Goal: Task Accomplishment & Management: Manage account settings

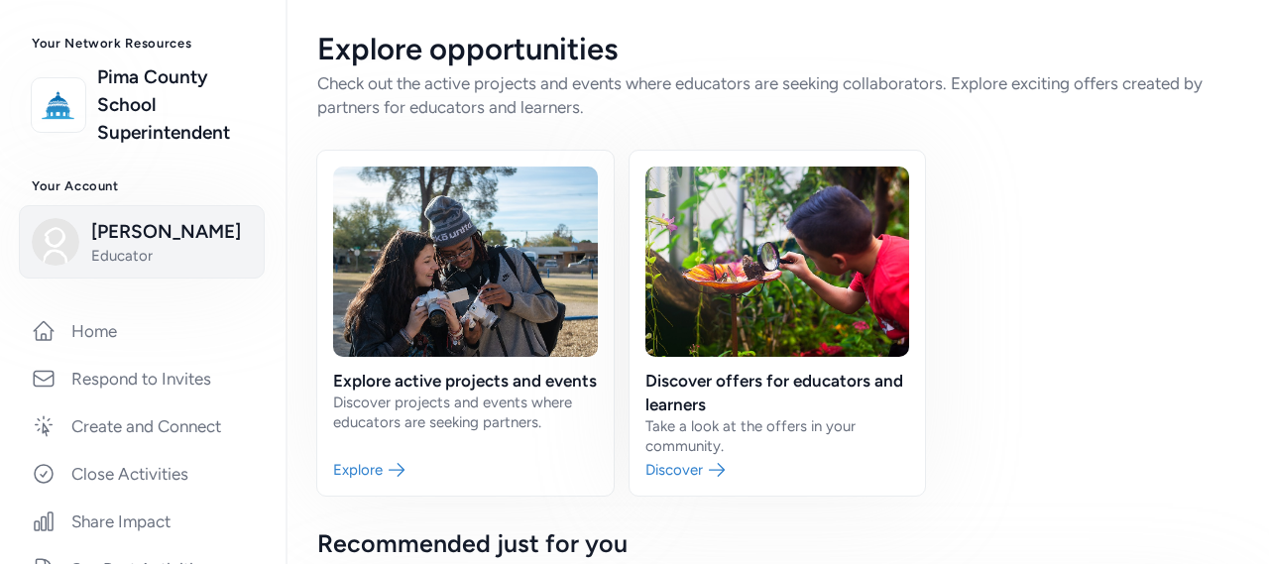
scroll to position [97, 0]
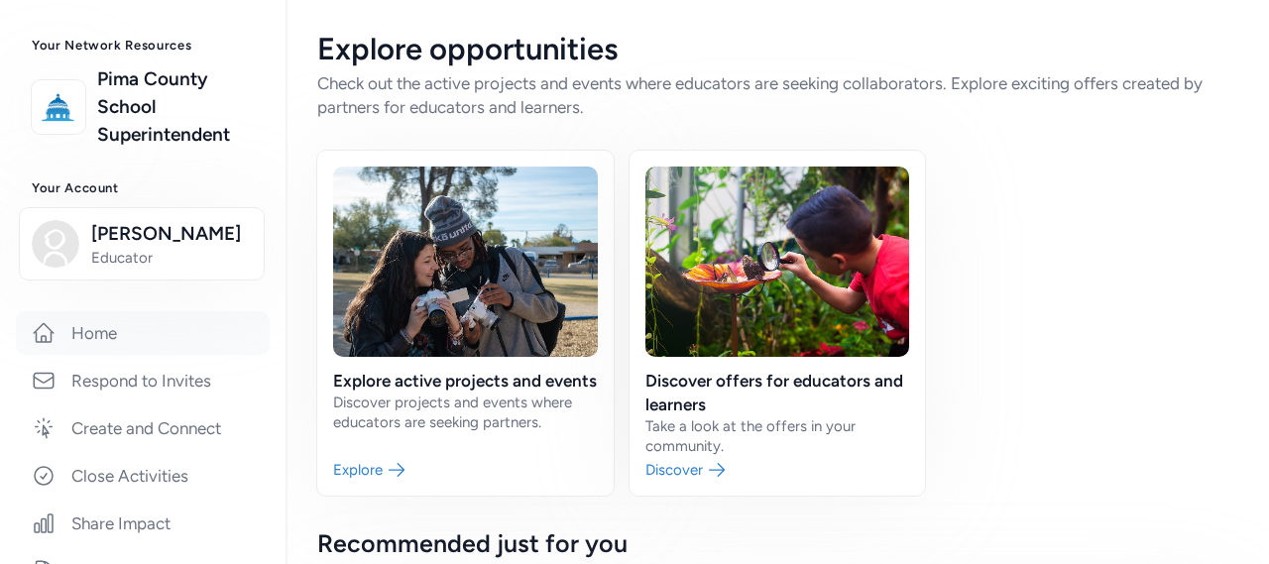
click at [85, 330] on link "Home" at bounding box center [143, 333] width 254 height 44
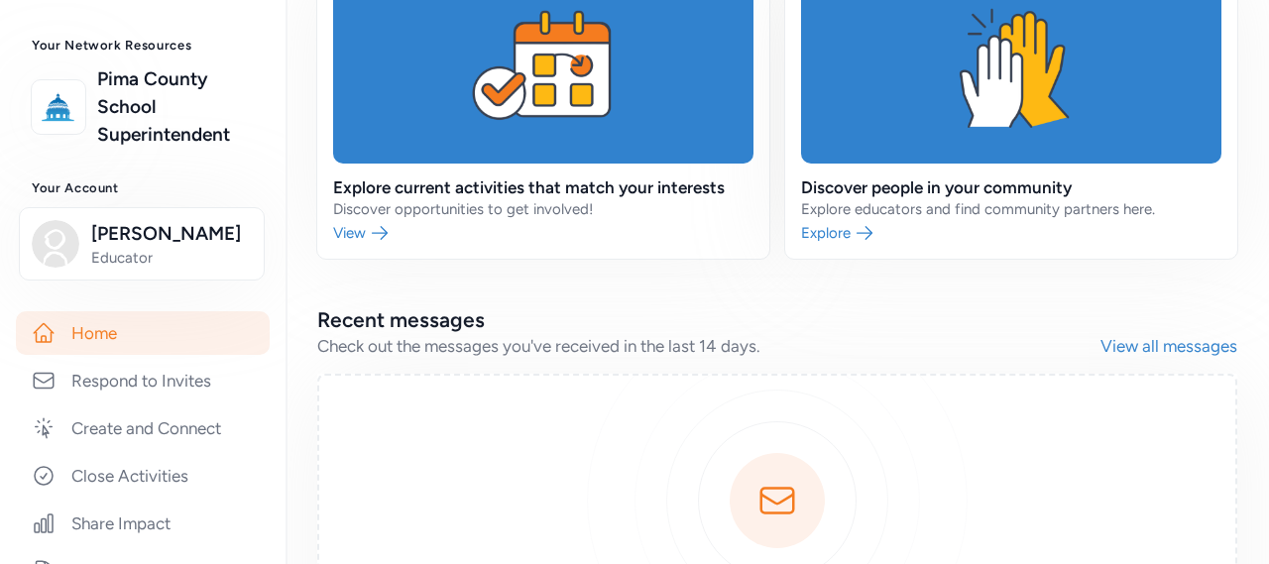
scroll to position [575, 0]
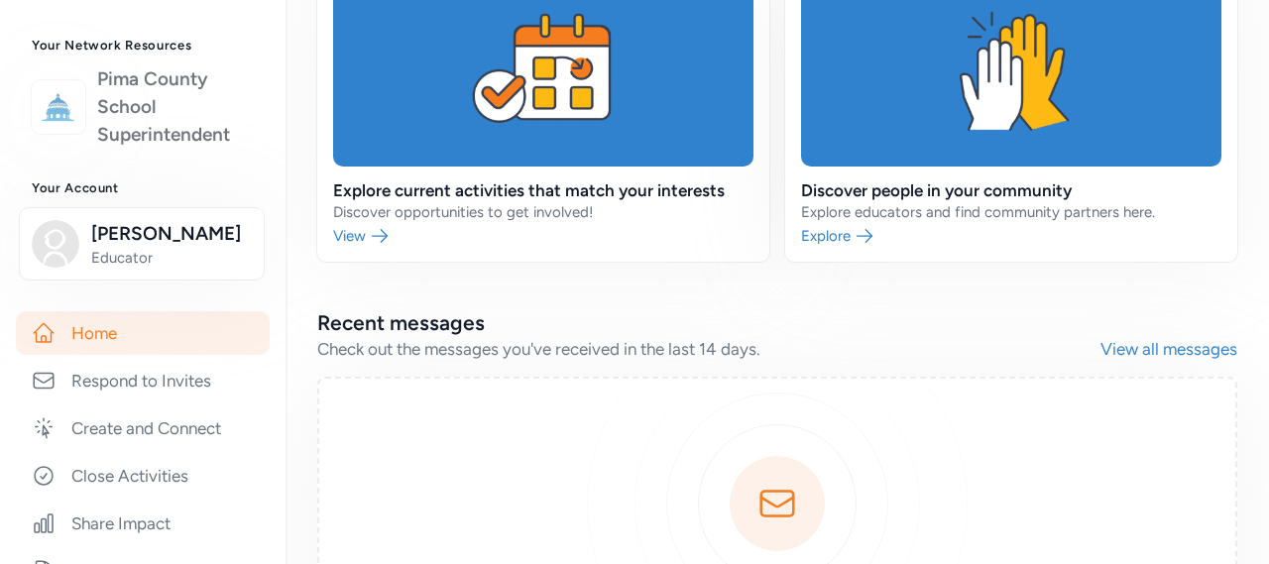
click at [133, 96] on link "Pima County School Superintendent" at bounding box center [175, 106] width 157 height 83
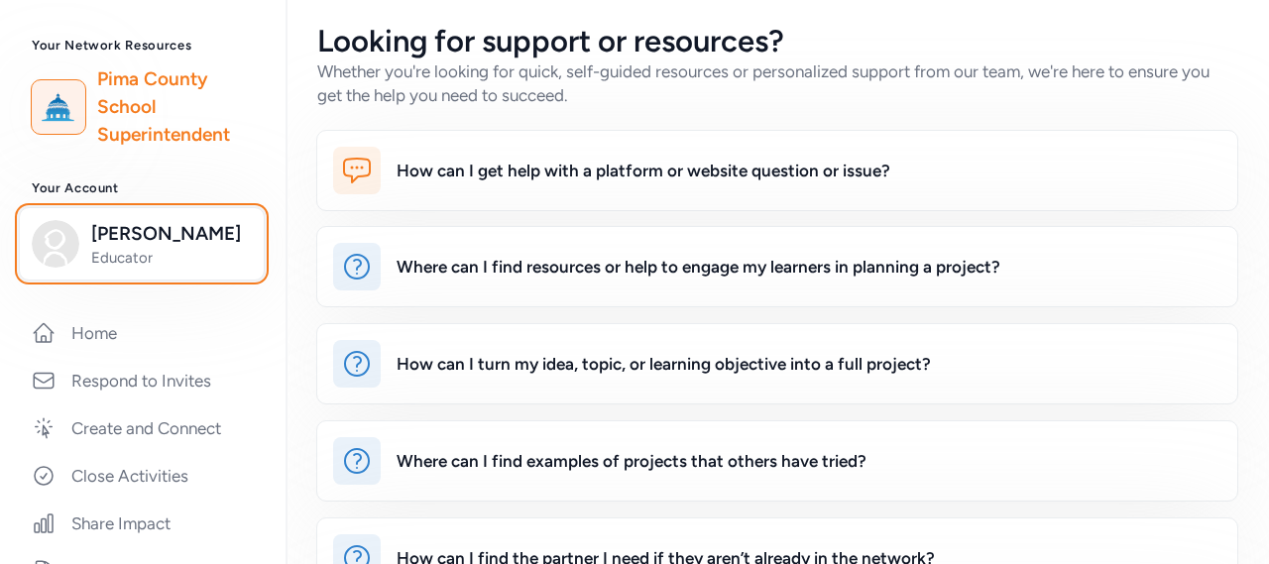
drag, startPoint x: 125, startPoint y: 237, endPoint x: 67, endPoint y: 158, distance: 97.9
click at [69, 193] on h3 "Your Account" at bounding box center [143, 188] width 222 height 16
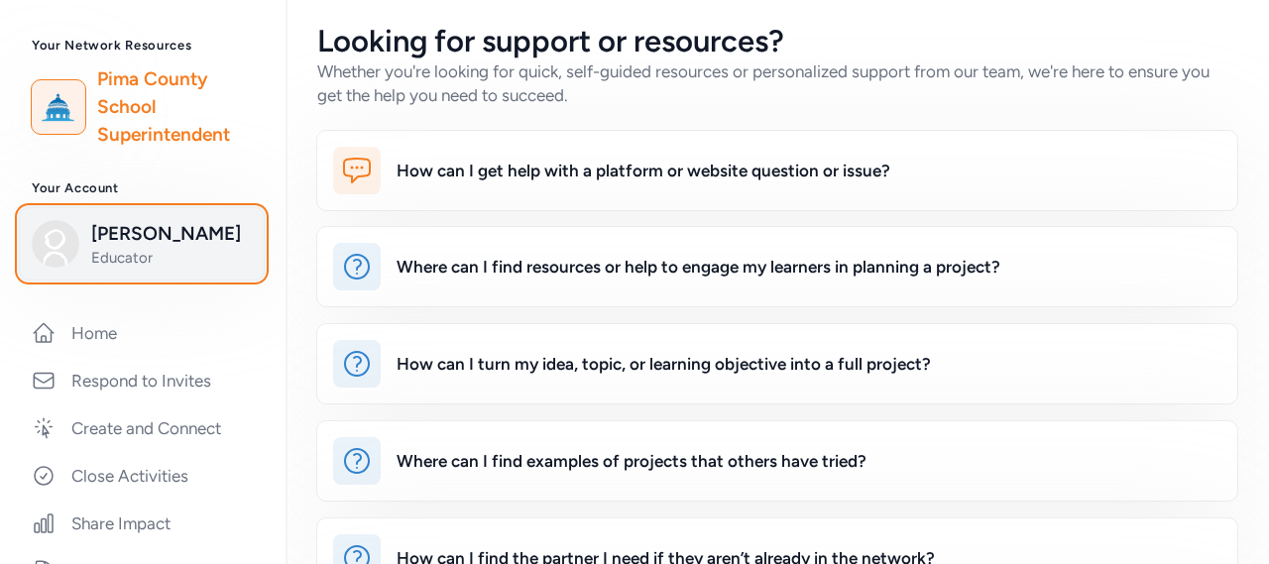
click at [101, 245] on span "[PERSON_NAME]" at bounding box center [171, 234] width 161 height 28
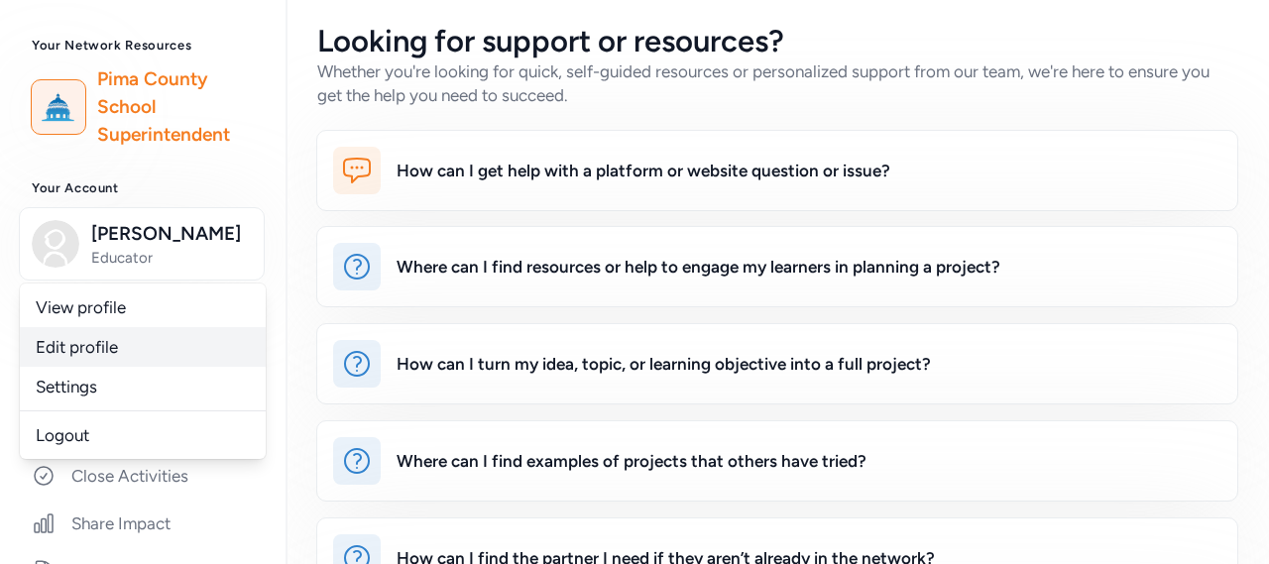
click at [95, 352] on link "Edit profile" at bounding box center [143, 347] width 246 height 40
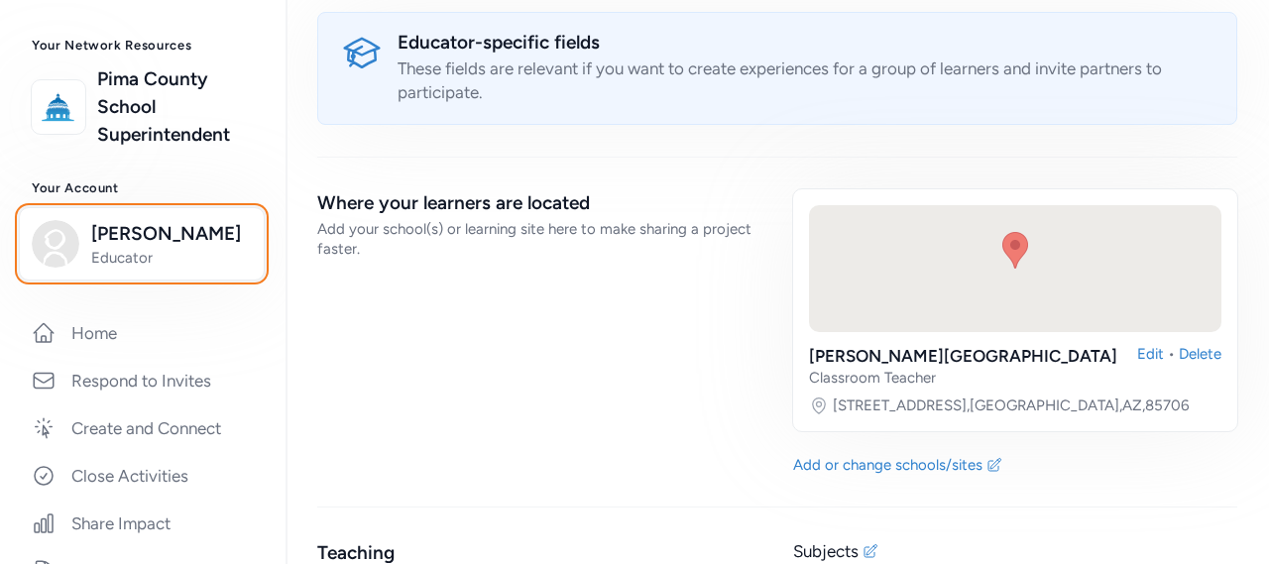
scroll to position [2246, 0]
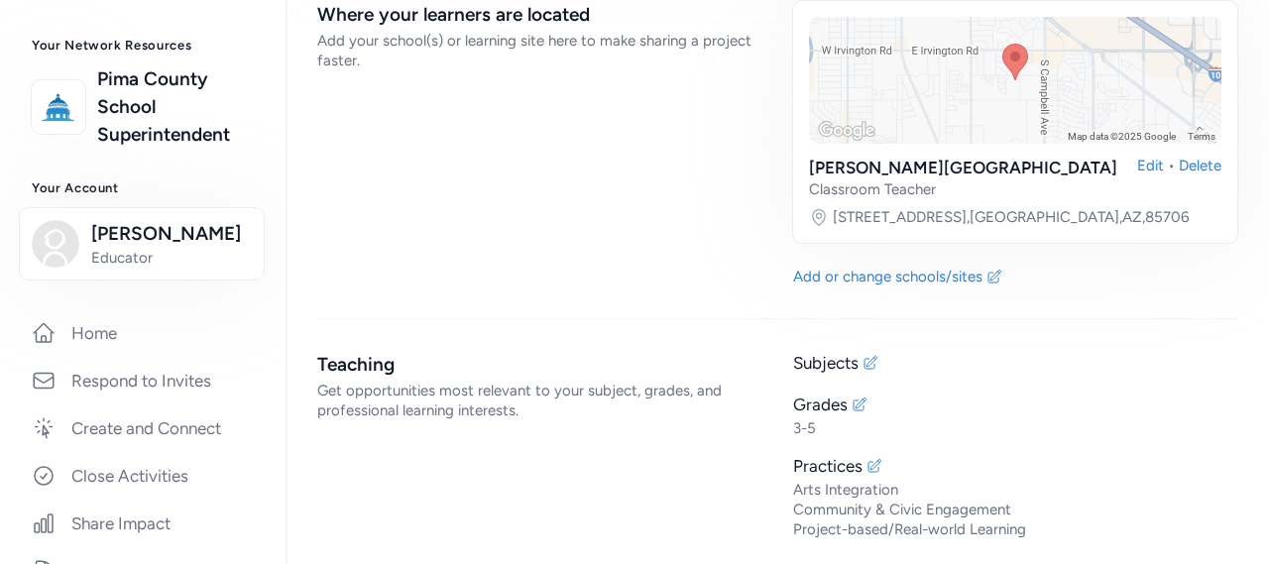
click at [369, 280] on div "Educator-specific fields These fields are relevant if you want to create experi…" at bounding box center [777, 182] width 920 height 716
click at [353, 272] on div "Where your learners are located Add your school(s) or learning site here to mak…" at bounding box center [539, 143] width 444 height 285
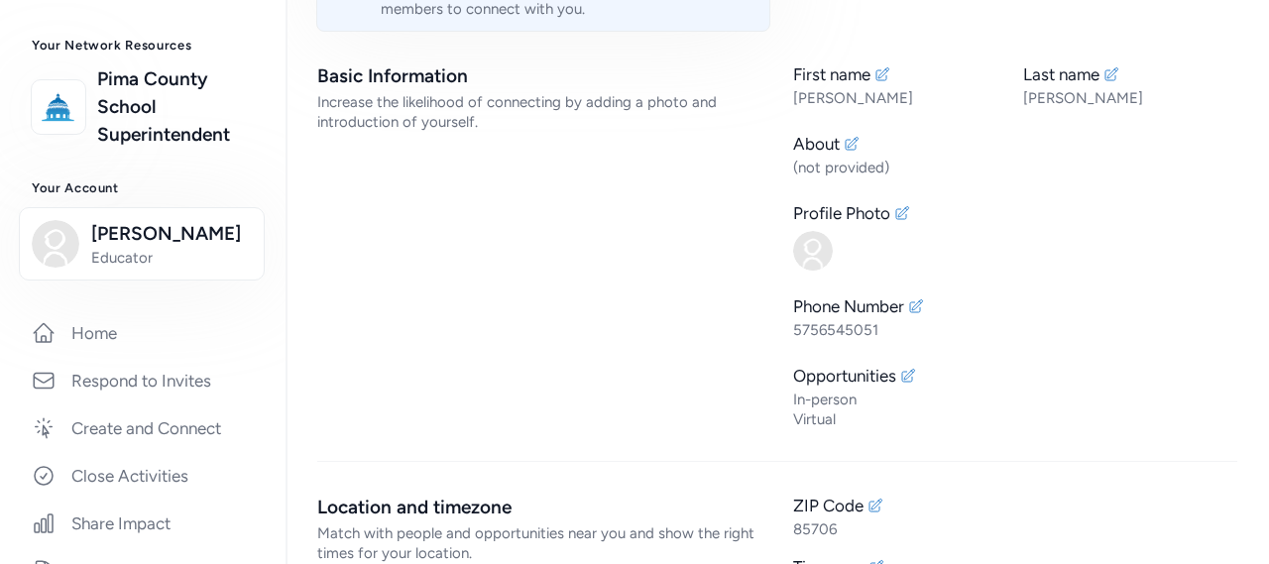
scroll to position [0, 0]
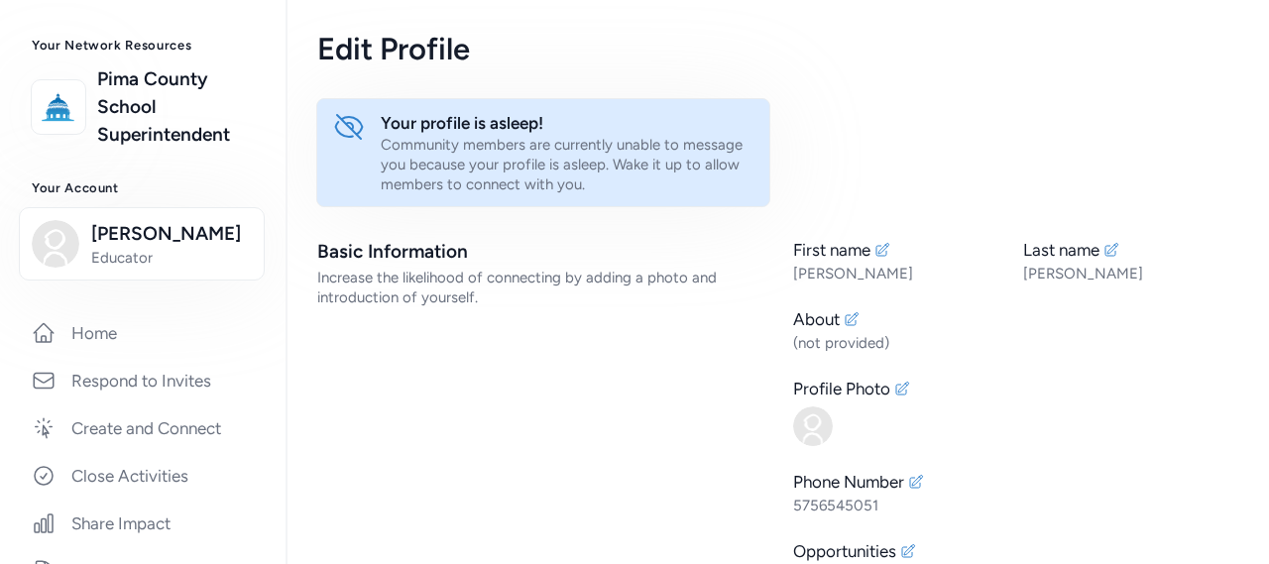
click at [449, 125] on div "Your profile is asleep!" at bounding box center [567, 123] width 373 height 24
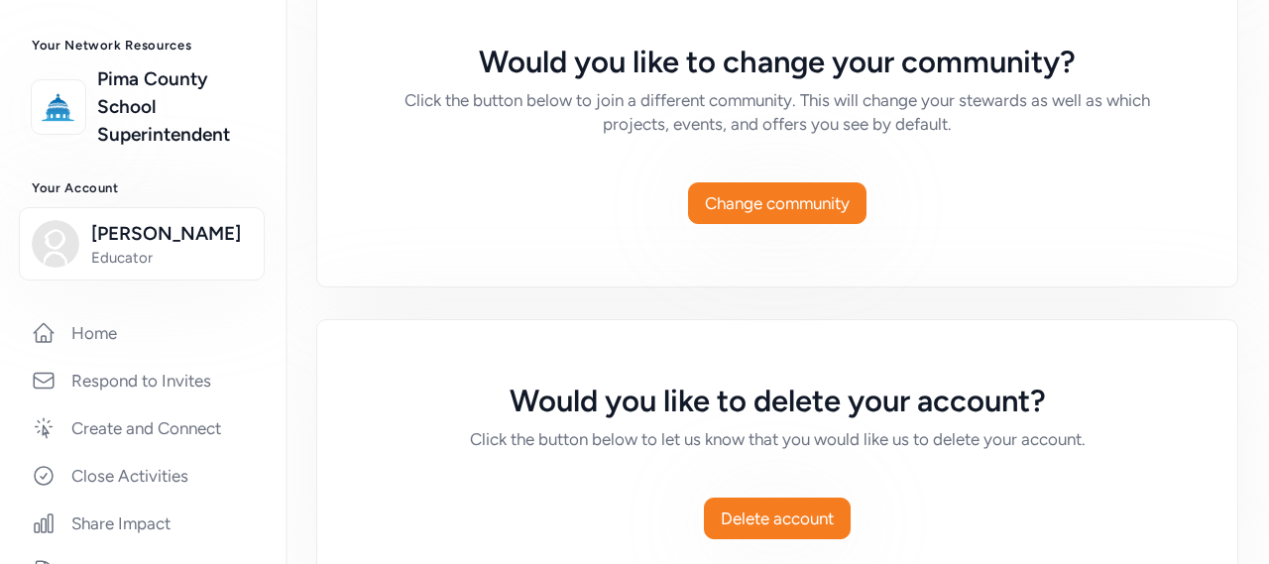
scroll to position [2040, 0]
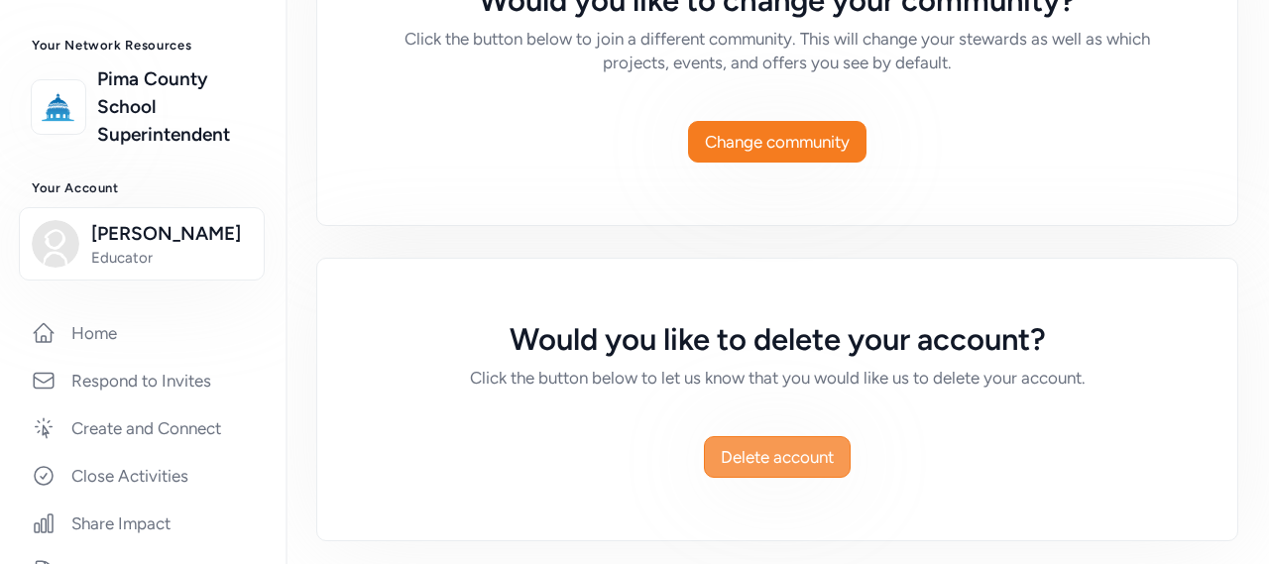
drag, startPoint x: 782, startPoint y: 455, endPoint x: 749, endPoint y: 457, distance: 32.8
click at [749, 457] on span "Delete account" at bounding box center [777, 457] width 113 height 24
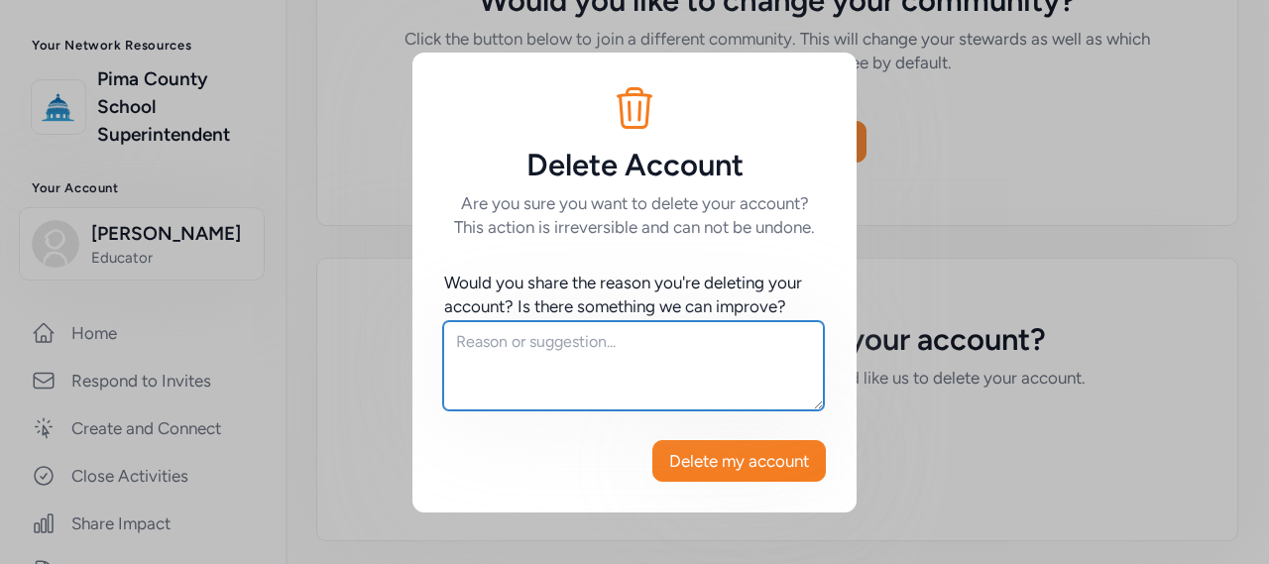
click at [484, 334] on textarea at bounding box center [633, 365] width 381 height 89
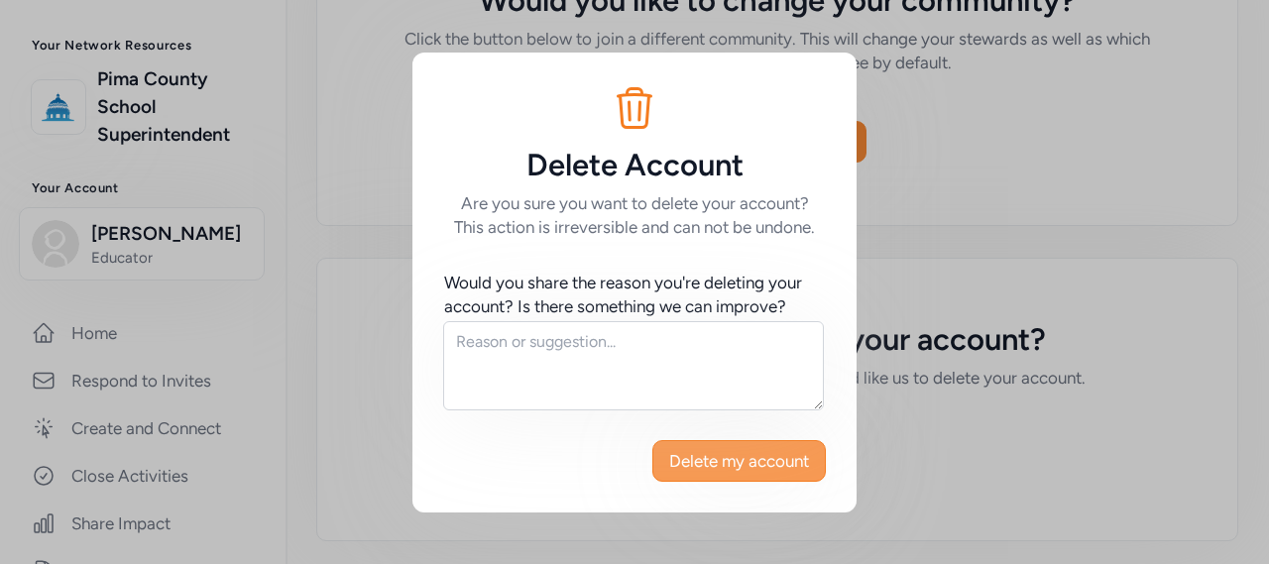
click at [759, 469] on span "Delete my account" at bounding box center [739, 461] width 140 height 24
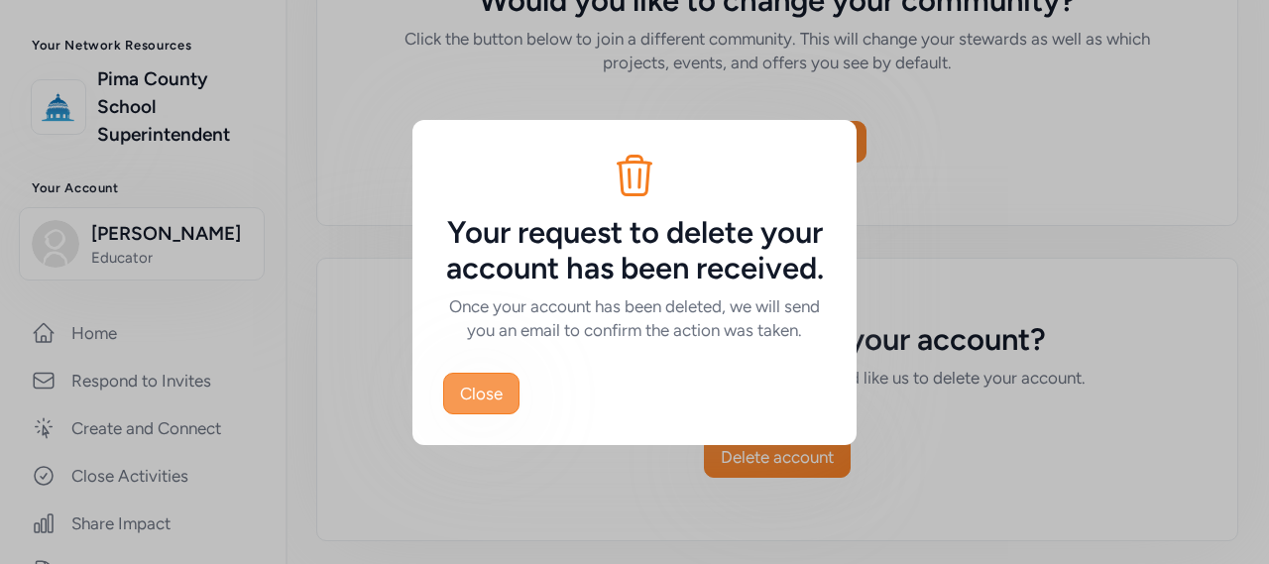
click at [470, 403] on span "Close" at bounding box center [481, 394] width 43 height 24
